Goal: Information Seeking & Learning: Learn about a topic

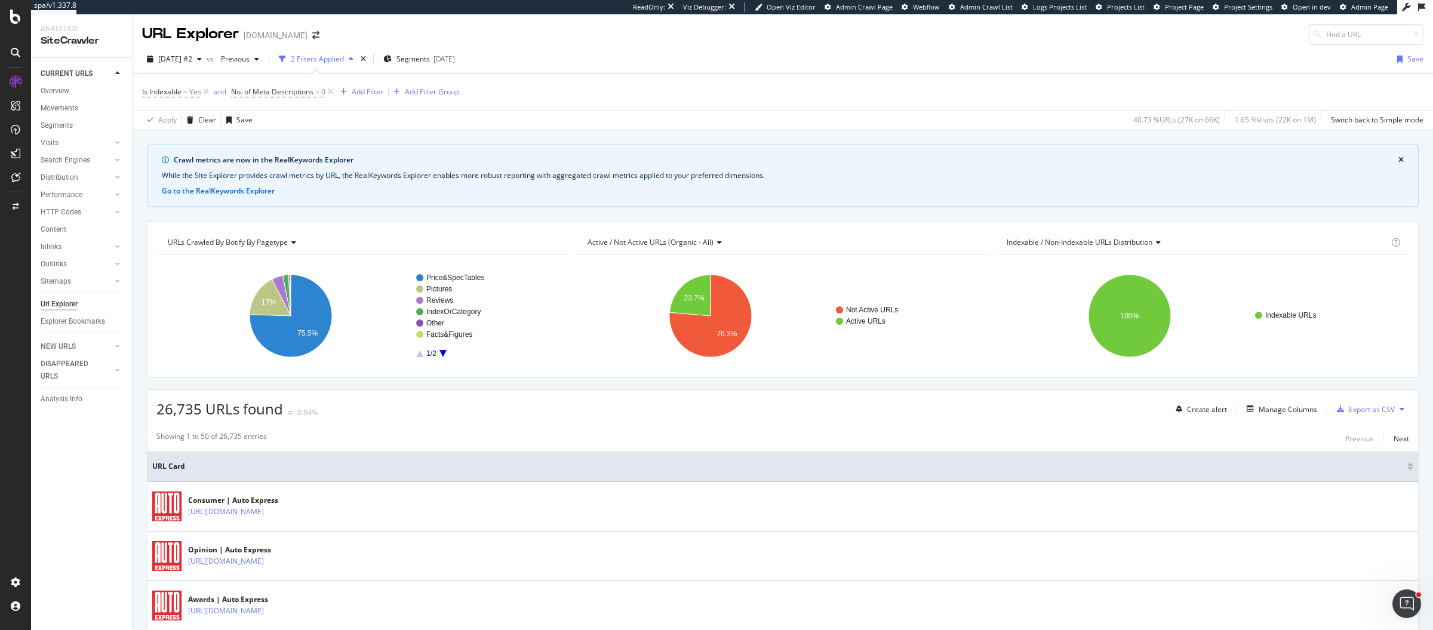
click at [751, 81] on div "Is Indexable = Yes and No. of Meta Descriptions = 0 Add Filter Add Filter Group" at bounding box center [782, 92] width 1281 height 36
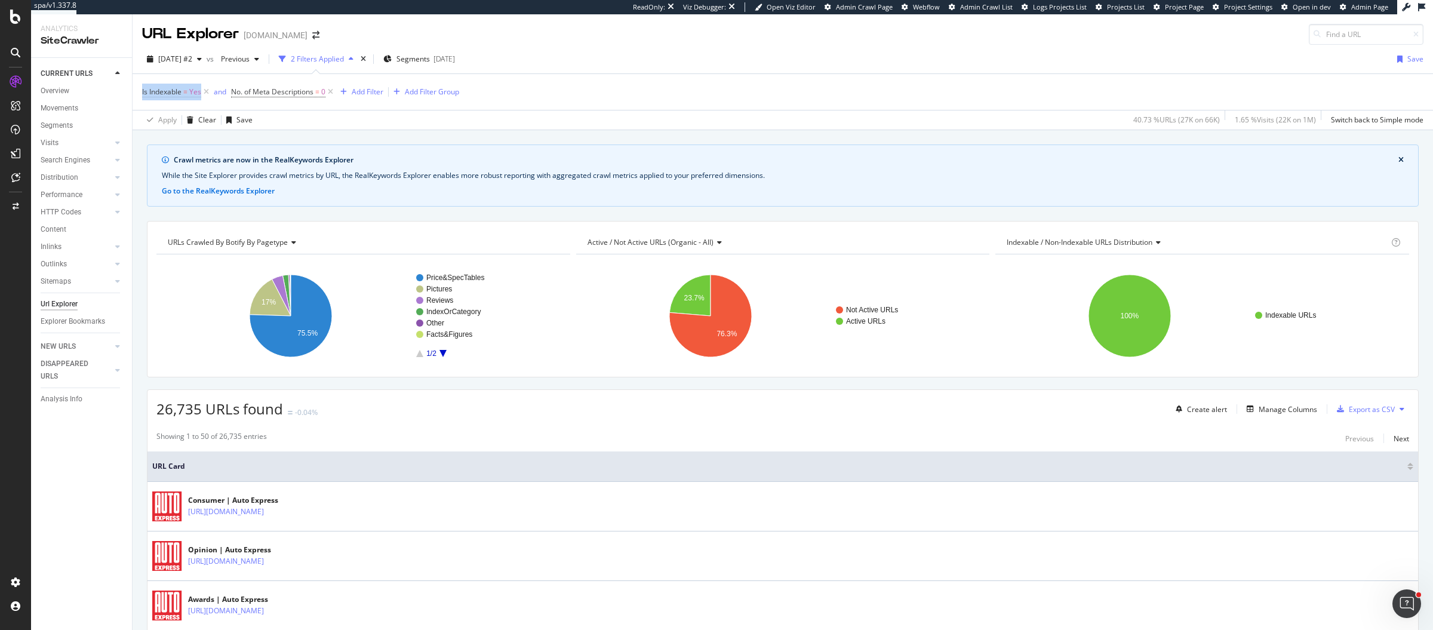
click at [751, 81] on div "Is Indexable = Yes and No. of Meta Descriptions = 0 Add Filter Add Filter Group" at bounding box center [782, 92] width 1281 height 36
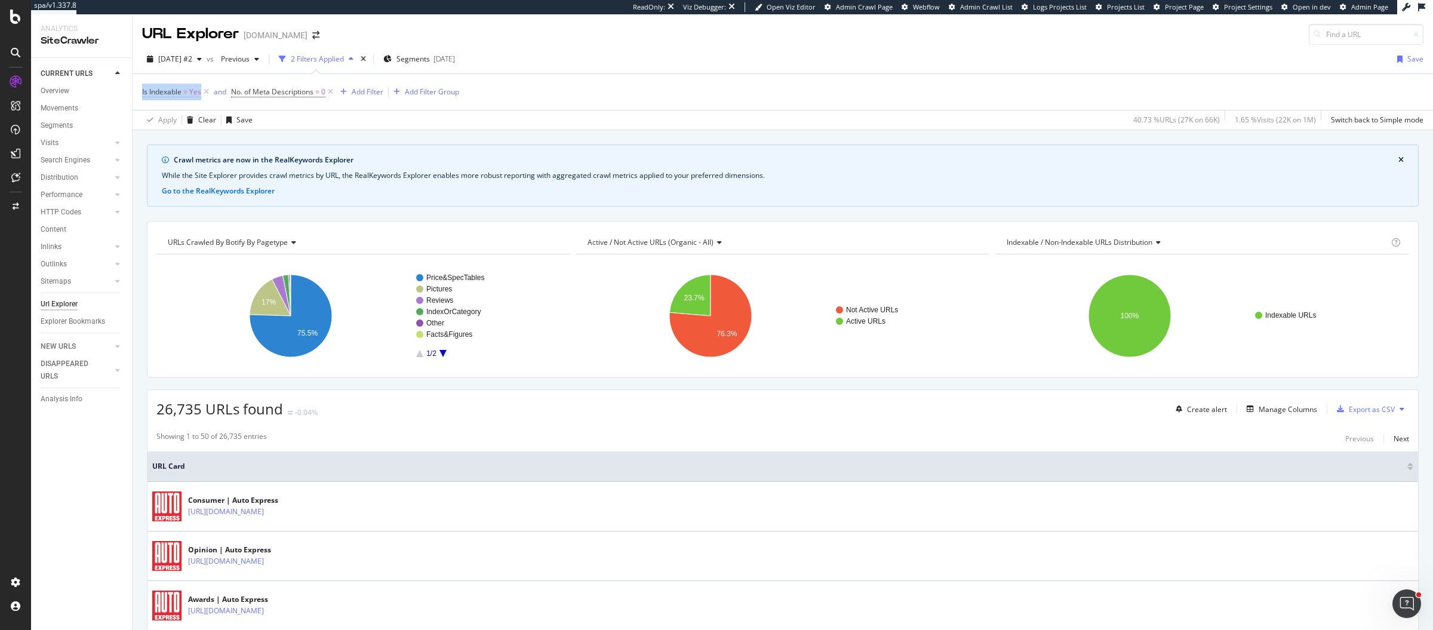
click at [751, 81] on div "Is Indexable = Yes and No. of Meta Descriptions = 0 Add Filter Add Filter Group" at bounding box center [782, 92] width 1281 height 36
click at [735, 108] on div "Is Indexable = Yes and No. of Meta Descriptions = 0 Add Filter Add Filter Group" at bounding box center [782, 92] width 1281 height 36
click at [573, 104] on div "Is Indexable = Yes and No. of Meta Descriptions = 0 Add Filter Add Filter Group" at bounding box center [782, 92] width 1281 height 36
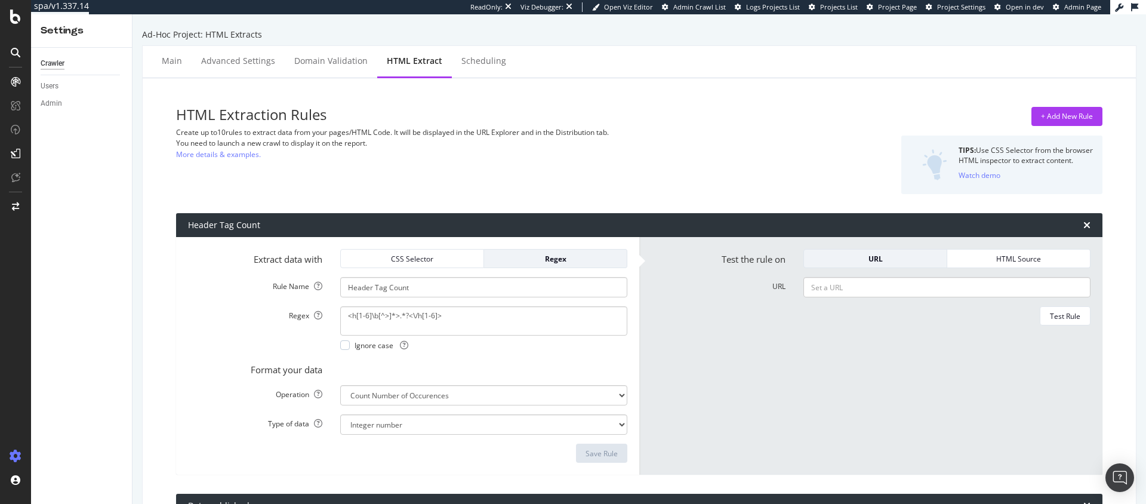
select select "count"
